Goal: Information Seeking & Learning: Learn about a topic

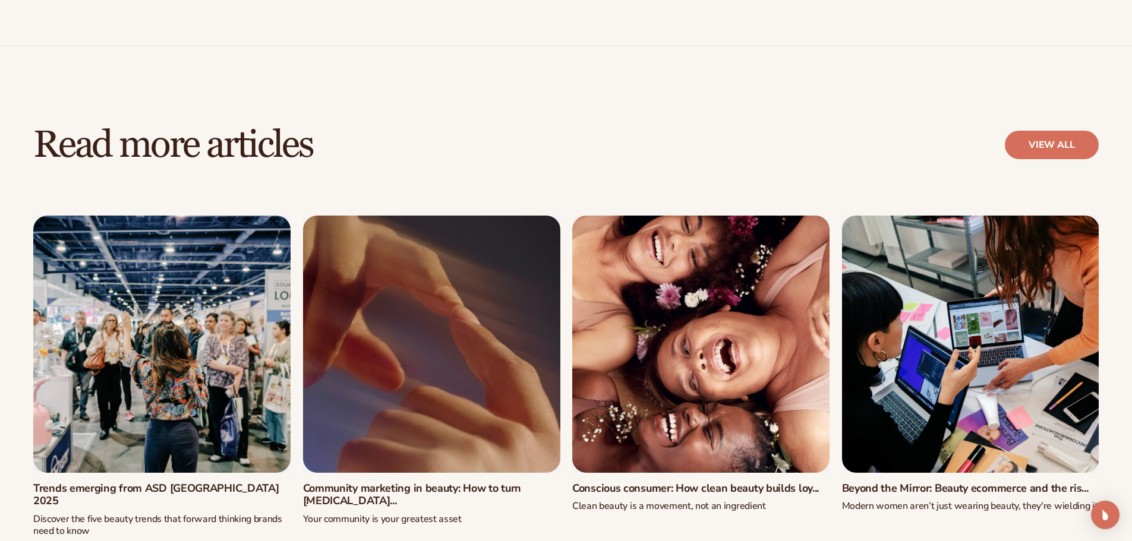
scroll to position [5169, 0]
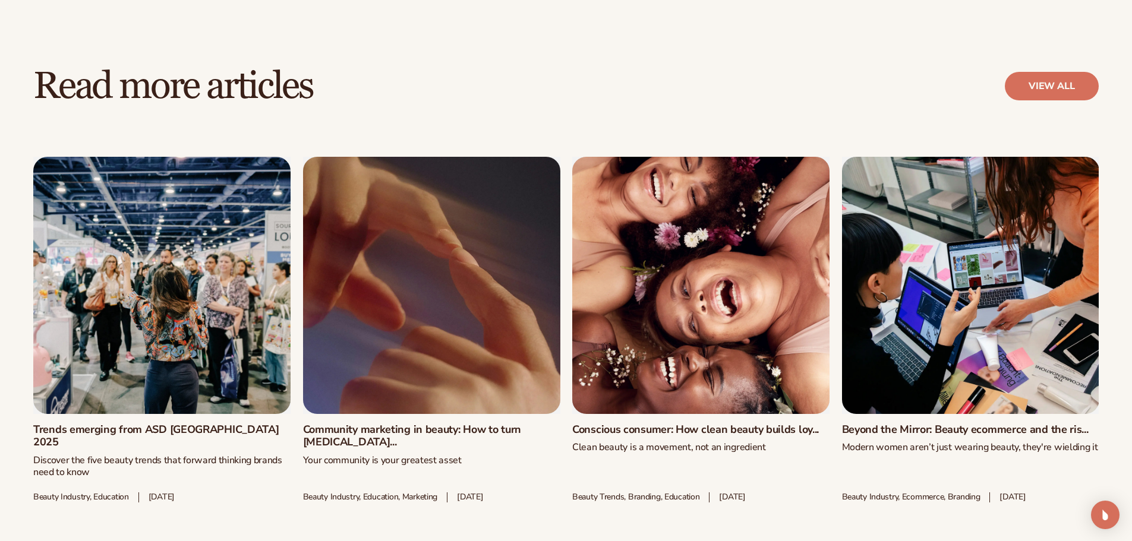
click at [692, 424] on link "Conscious consumer: How clean beauty builds loy..." at bounding box center [700, 430] width 257 height 13
